Goal: Task Accomplishment & Management: Use online tool/utility

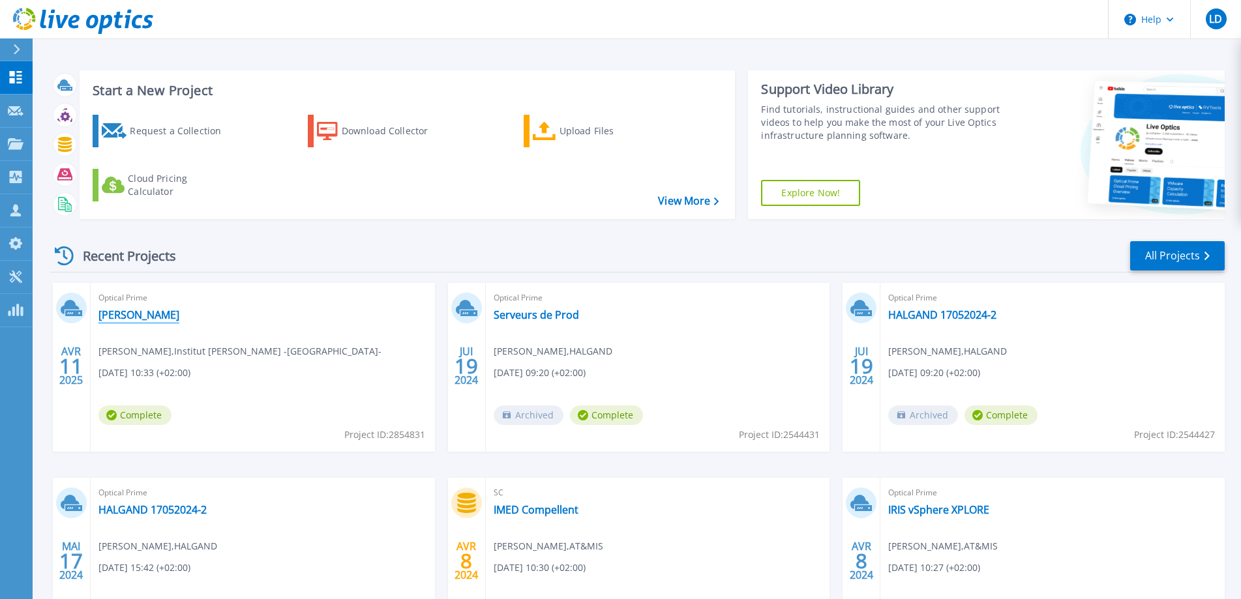
click at [123, 316] on link "[PERSON_NAME]" at bounding box center [138, 314] width 81 height 13
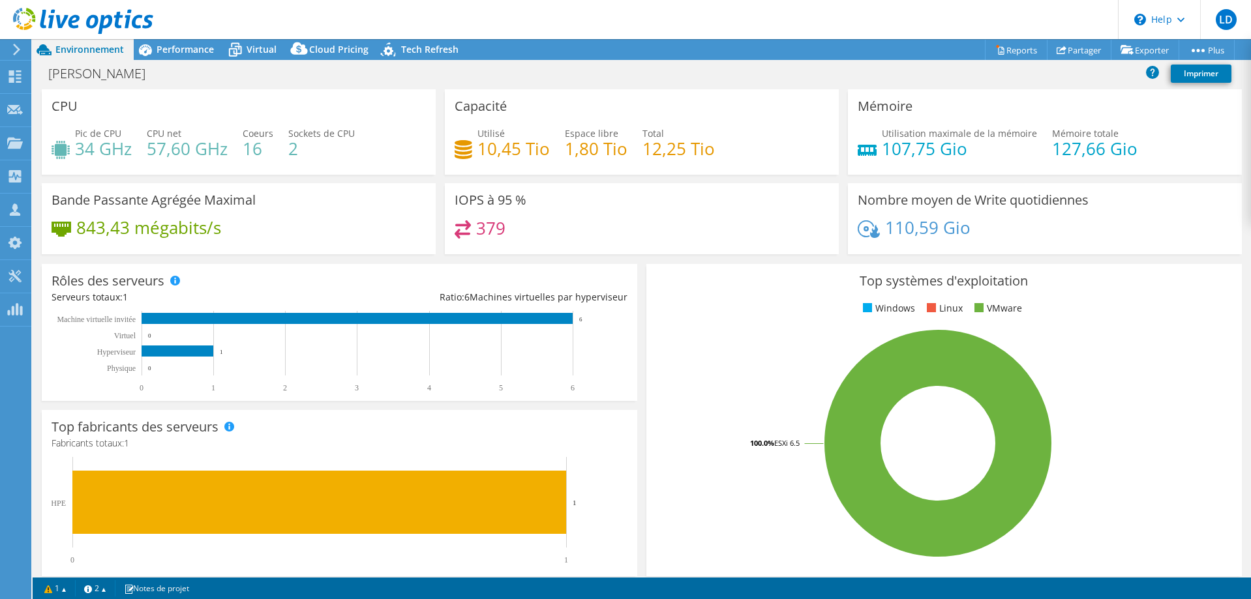
select select "EUFrankfurt"
select select "EUR"
radio input "true"
radio input "false"
click at [177, 50] on span "Performance" at bounding box center [185, 49] width 57 height 12
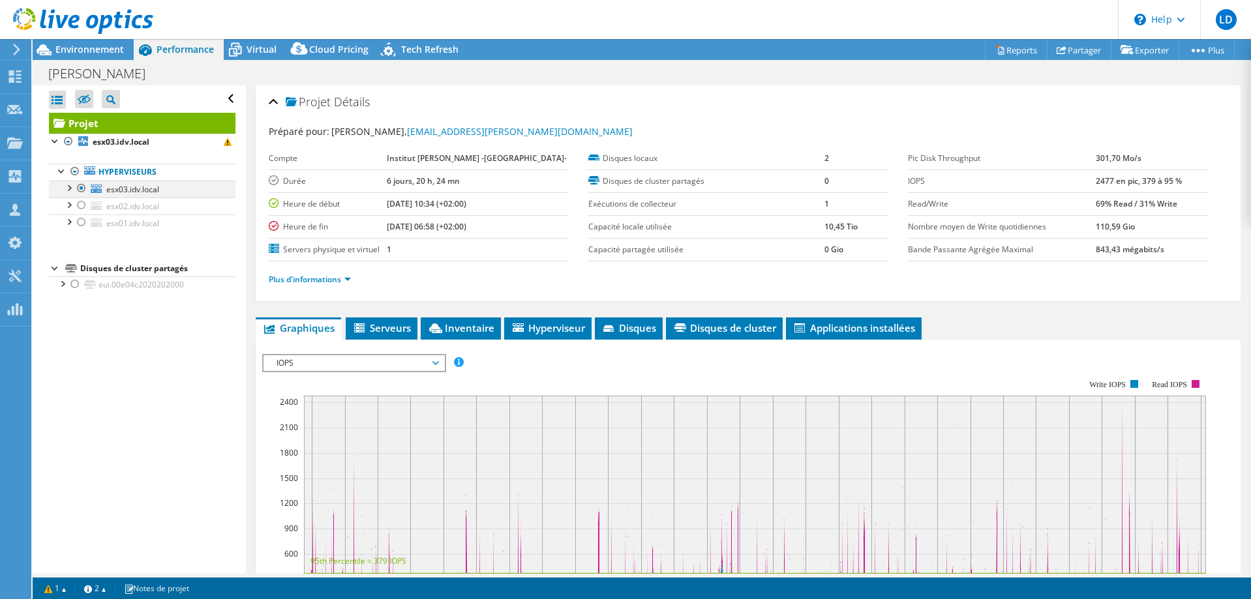
click at [70, 189] on div at bounding box center [68, 187] width 13 height 13
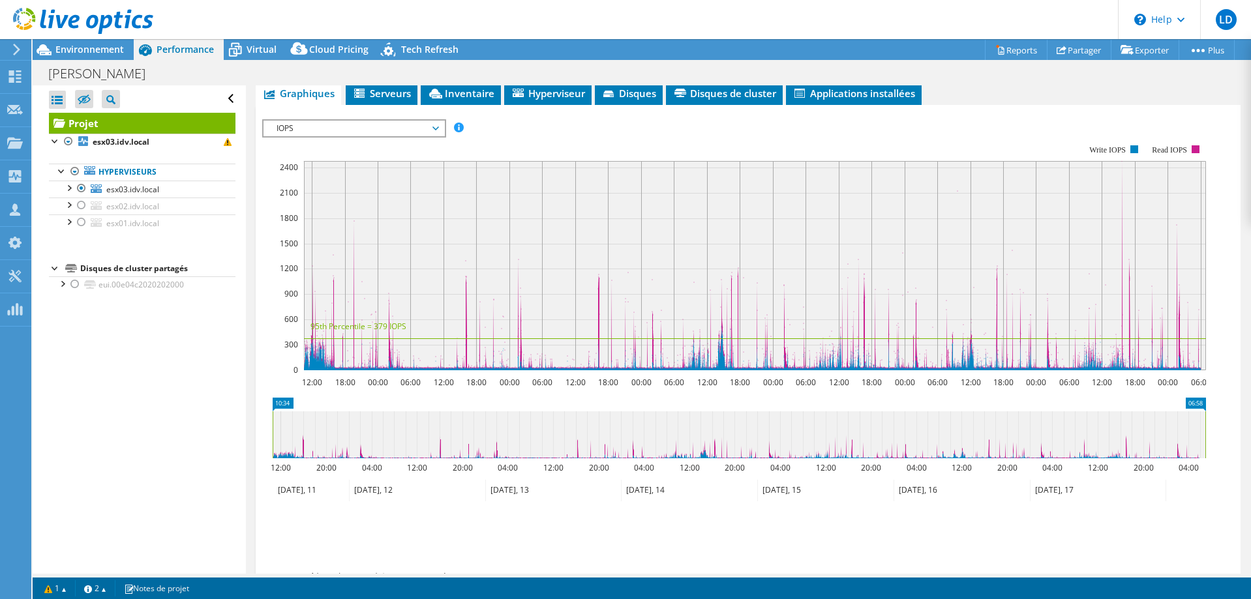
scroll to position [55, 0]
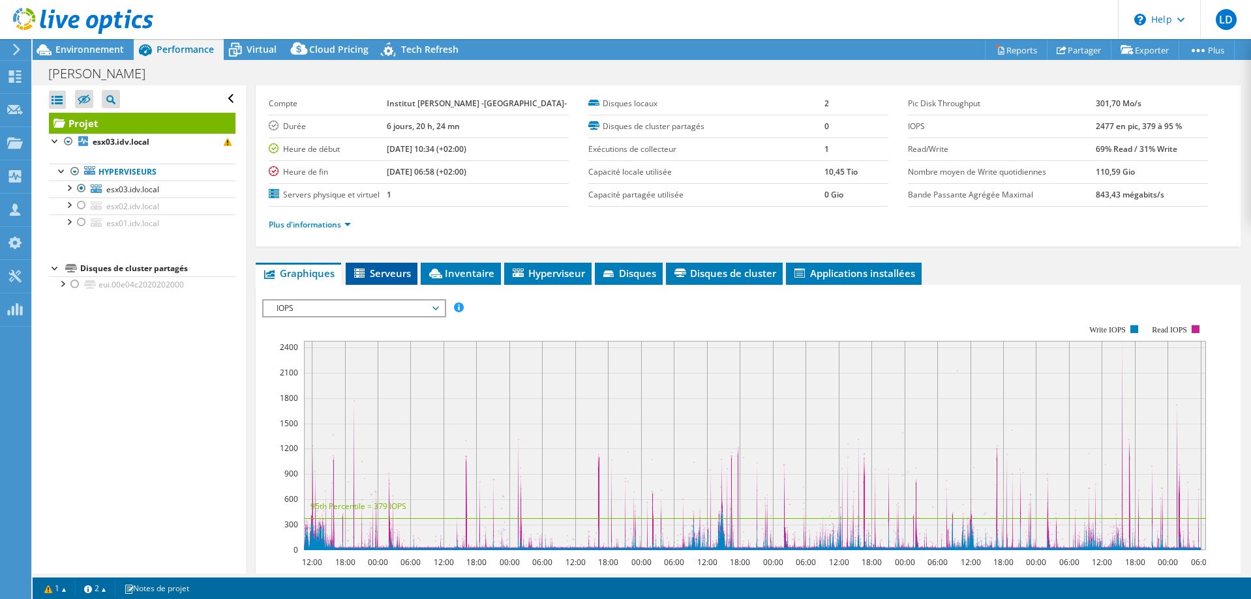
click at [392, 274] on span "Serveurs" at bounding box center [381, 273] width 59 height 13
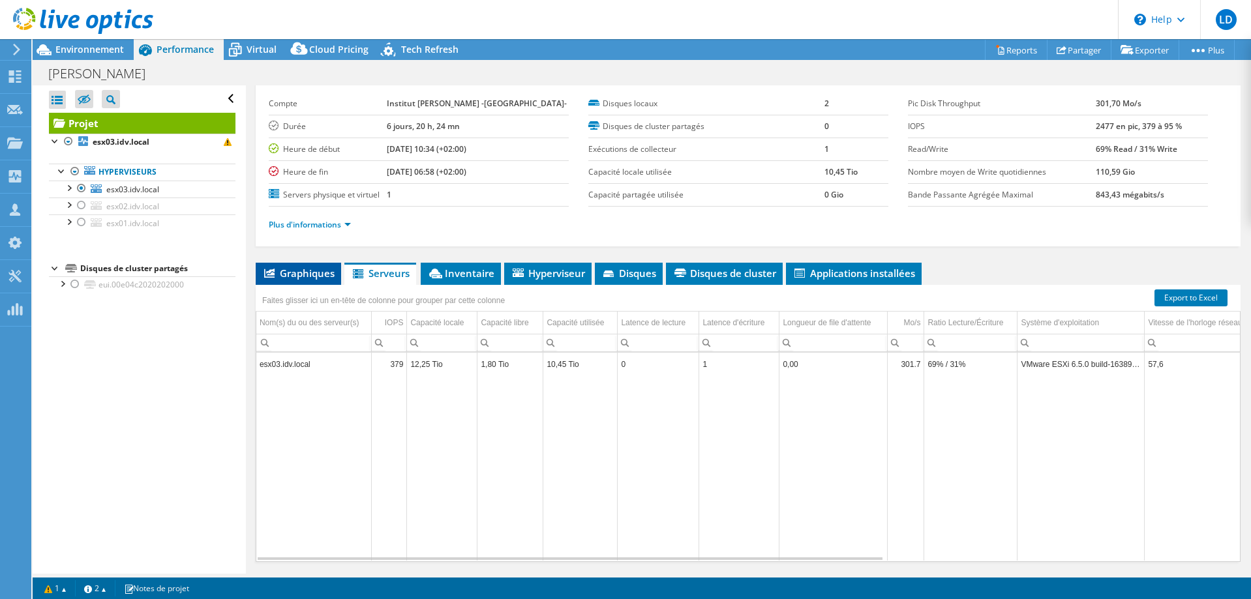
click at [313, 275] on span "Graphiques" at bounding box center [298, 273] width 72 height 13
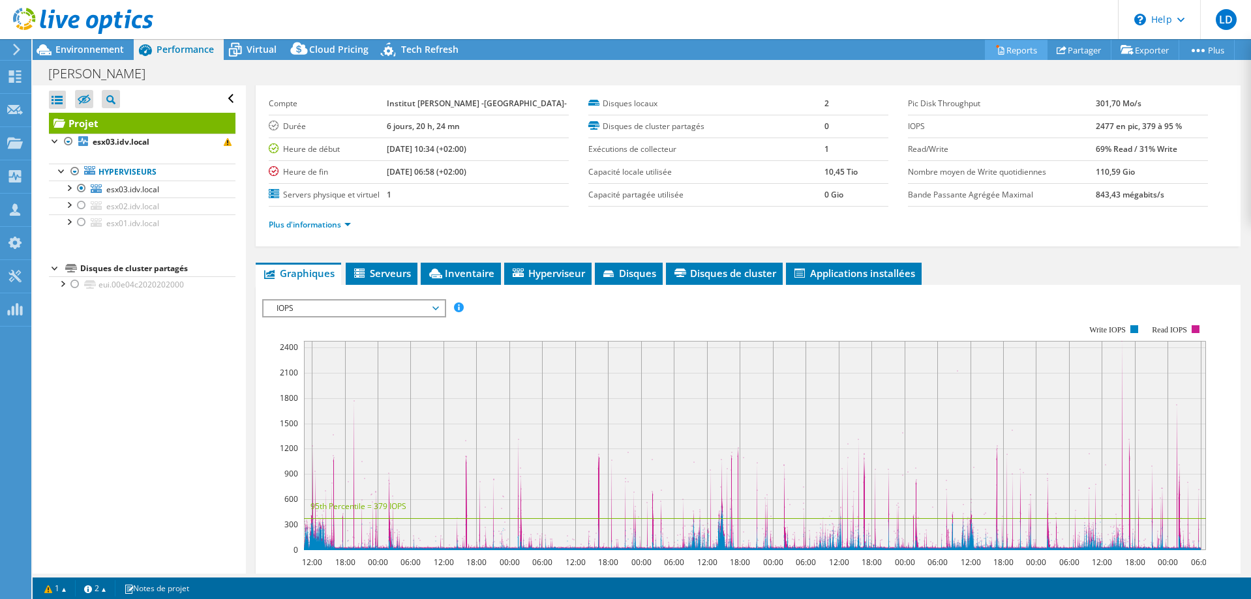
click at [1007, 51] on link "Reports" at bounding box center [1016, 50] width 63 height 20
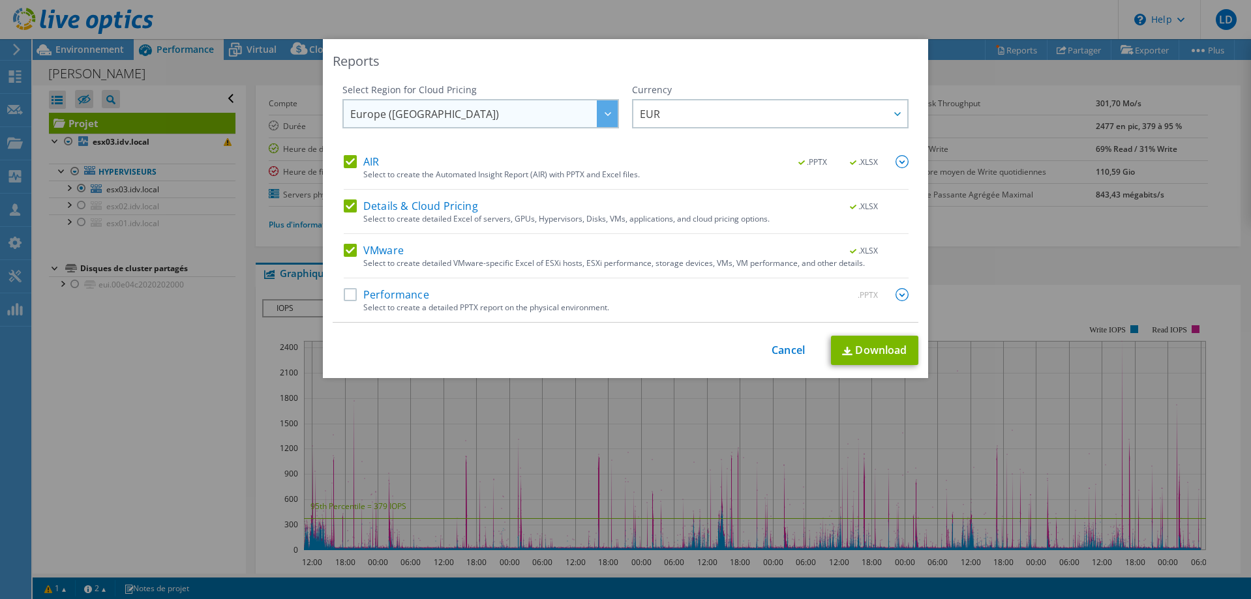
click at [604, 111] on div at bounding box center [607, 113] width 21 height 27
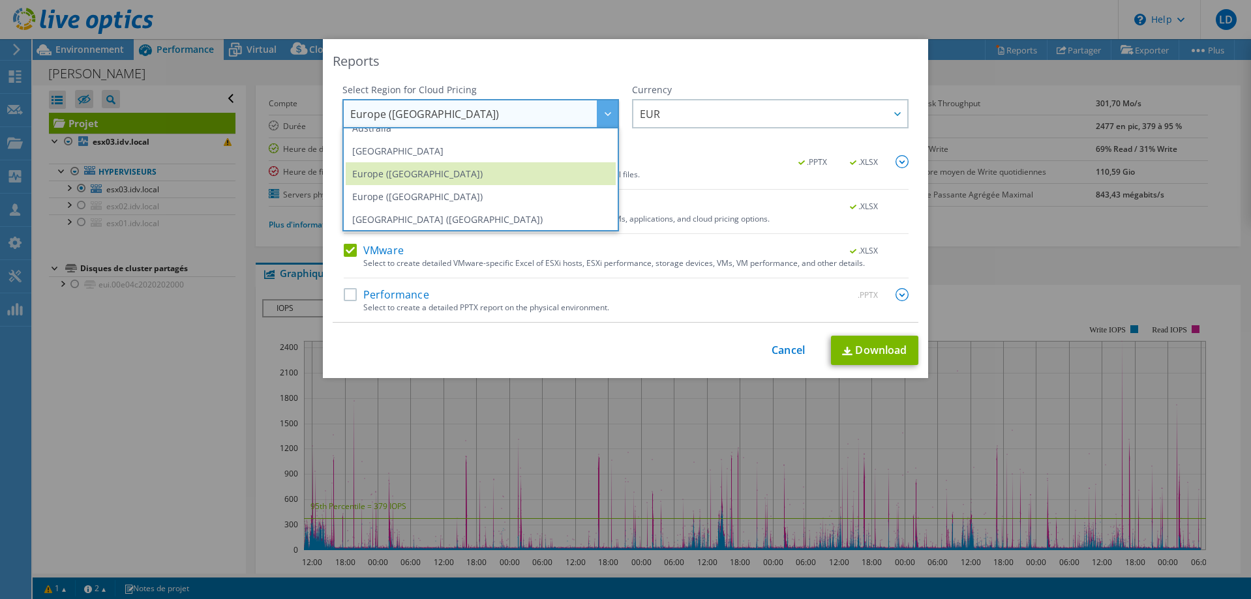
scroll to position [123, 0]
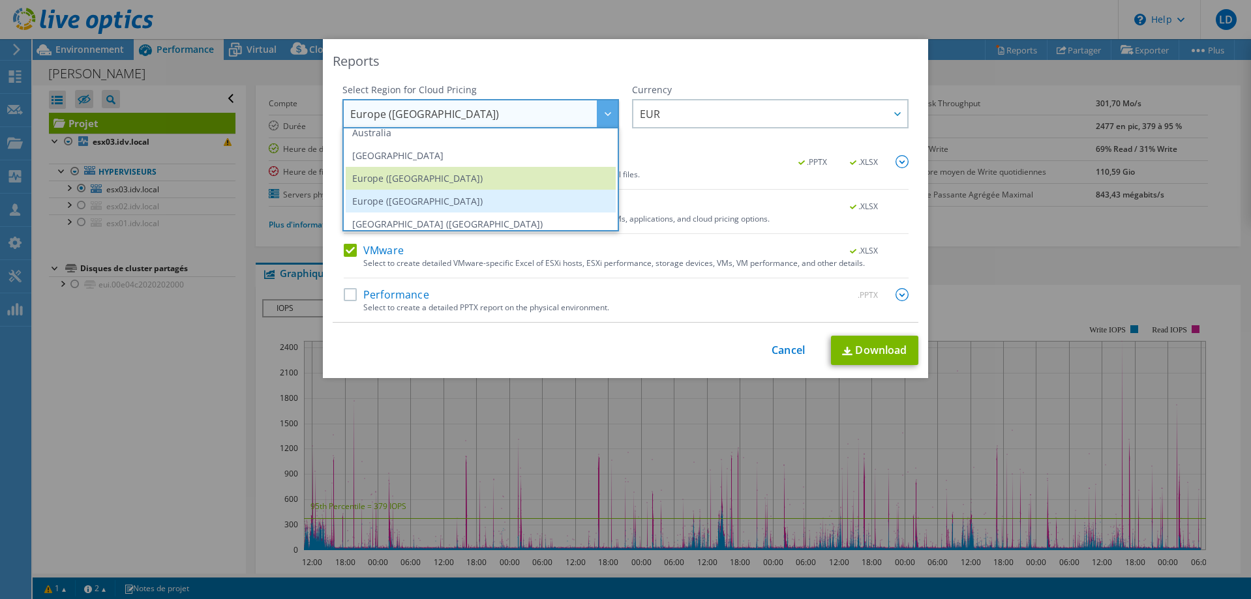
click at [392, 200] on li "Europe ([GEOGRAPHIC_DATA])" at bounding box center [481, 201] width 270 height 23
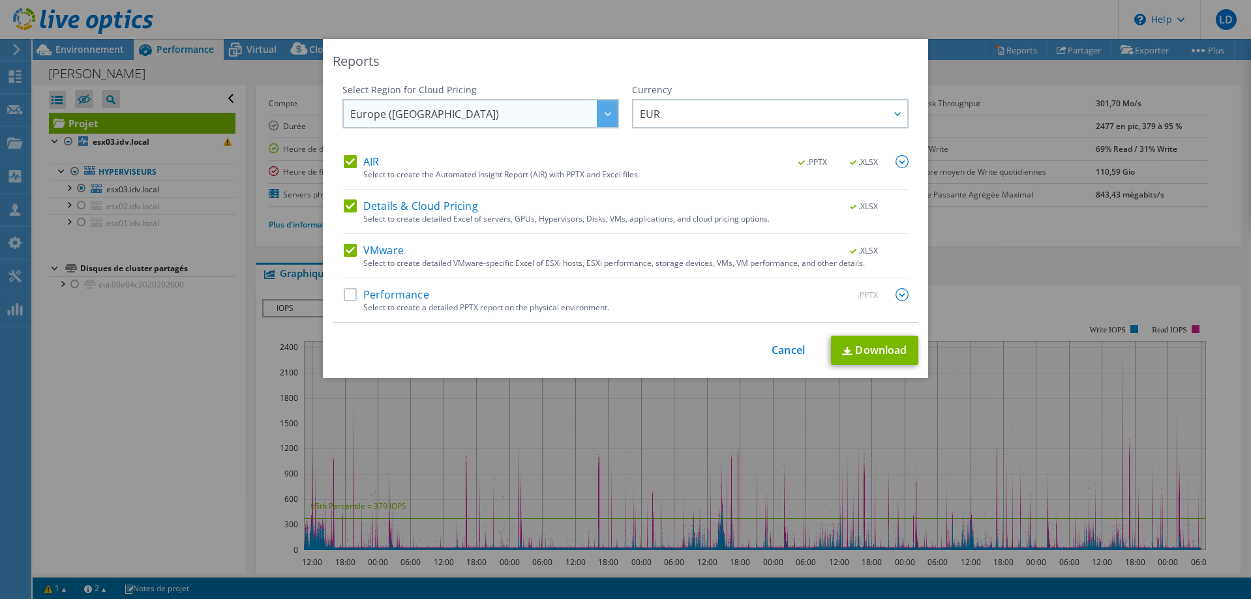
click at [604, 114] on icon at bounding box center [607, 114] width 7 height 4
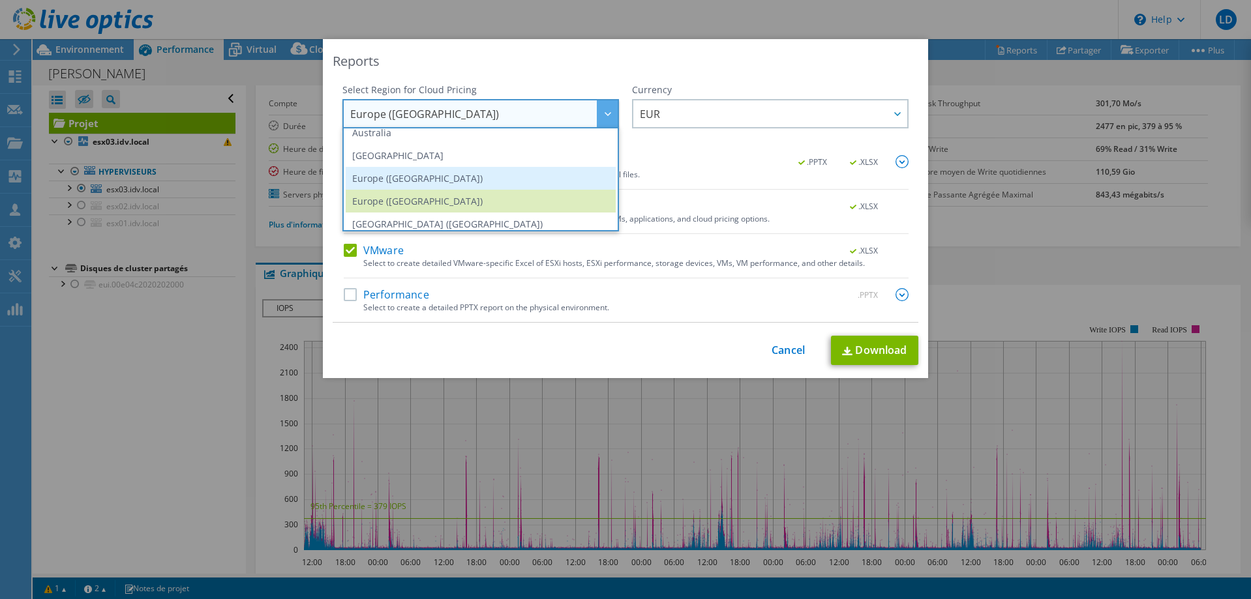
click at [407, 183] on li "Europe ([GEOGRAPHIC_DATA])" at bounding box center [481, 178] width 270 height 23
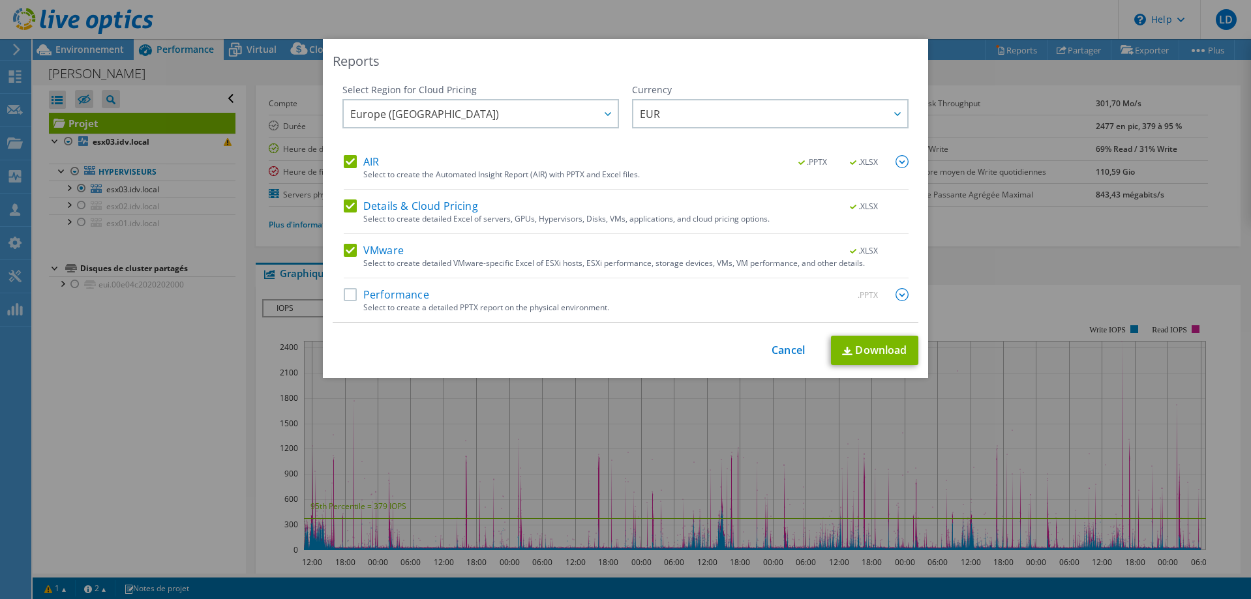
click at [348, 297] on label "Performance" at bounding box center [386, 294] width 85 height 13
click at [0, 0] on input "Performance" at bounding box center [0, 0] width 0 height 0
drag, startPoint x: 778, startPoint y: 347, endPoint x: 748, endPoint y: 354, distance: 30.8
click at [778, 347] on link "Cancel" at bounding box center [787, 350] width 33 height 12
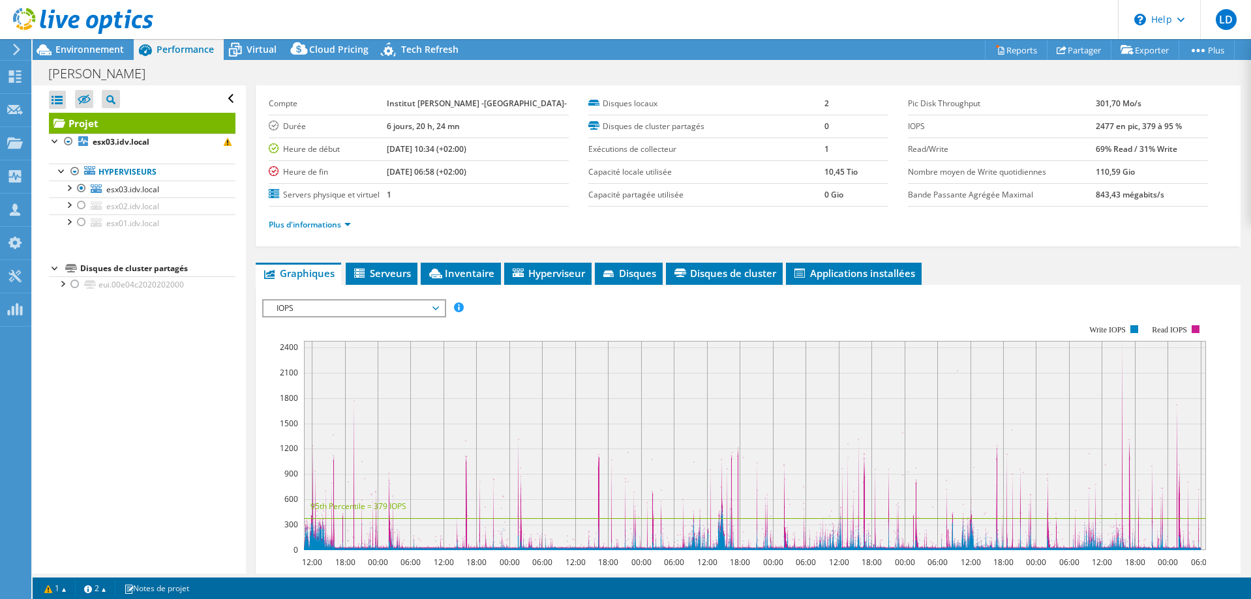
click at [61, 24] on use at bounding box center [83, 21] width 140 height 26
